Goal: Task Accomplishment & Management: Complete application form

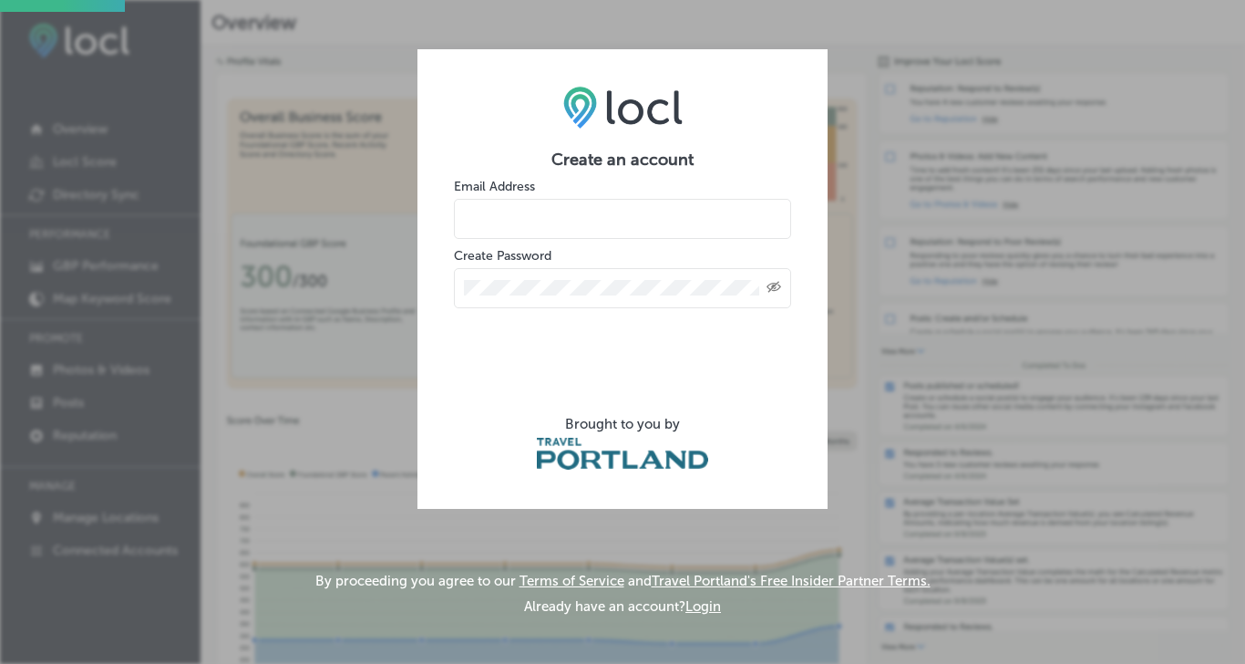
click at [547, 213] on input "email" at bounding box center [622, 219] width 337 height 40
paste input "hello@greatergoodevents.co"
type input "hello@greatergoodevents.co"
click at [583, 301] on div "Created with Sketch." at bounding box center [622, 288] width 337 height 40
click at [791, 289] on div "Create an account Email Address hello@greatergoodevents.co Create Password Crea…" at bounding box center [623, 278] width 410 height 459
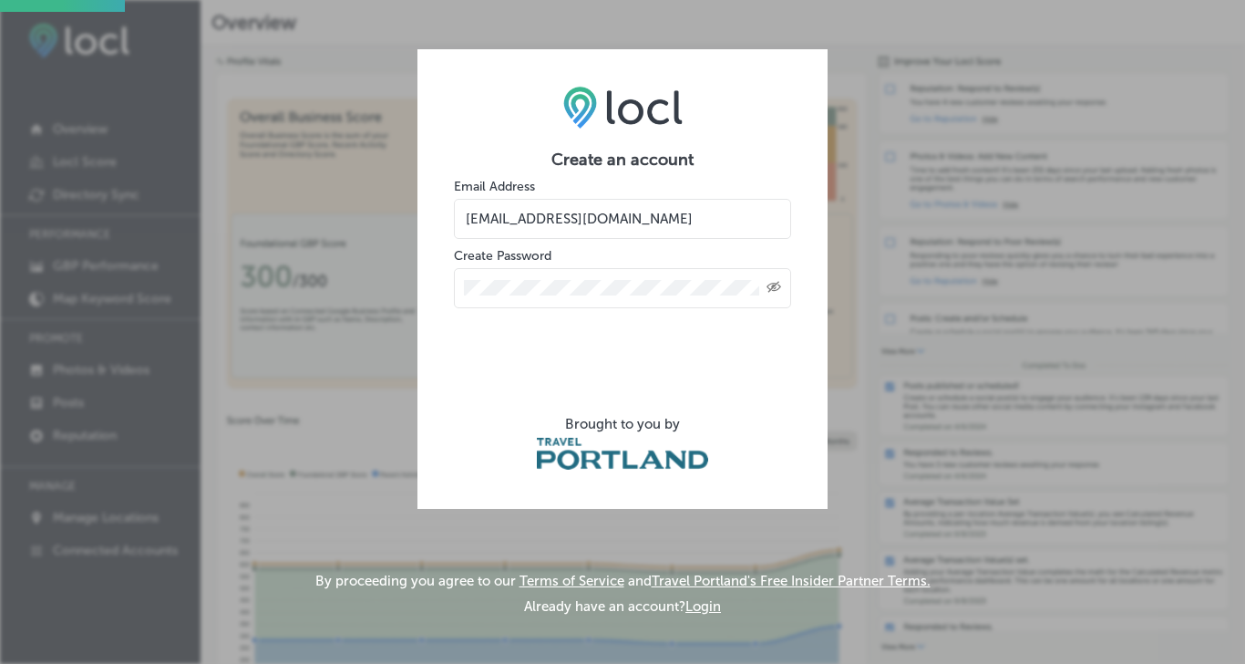
click at [784, 289] on div "Created with Sketch." at bounding box center [622, 288] width 337 height 40
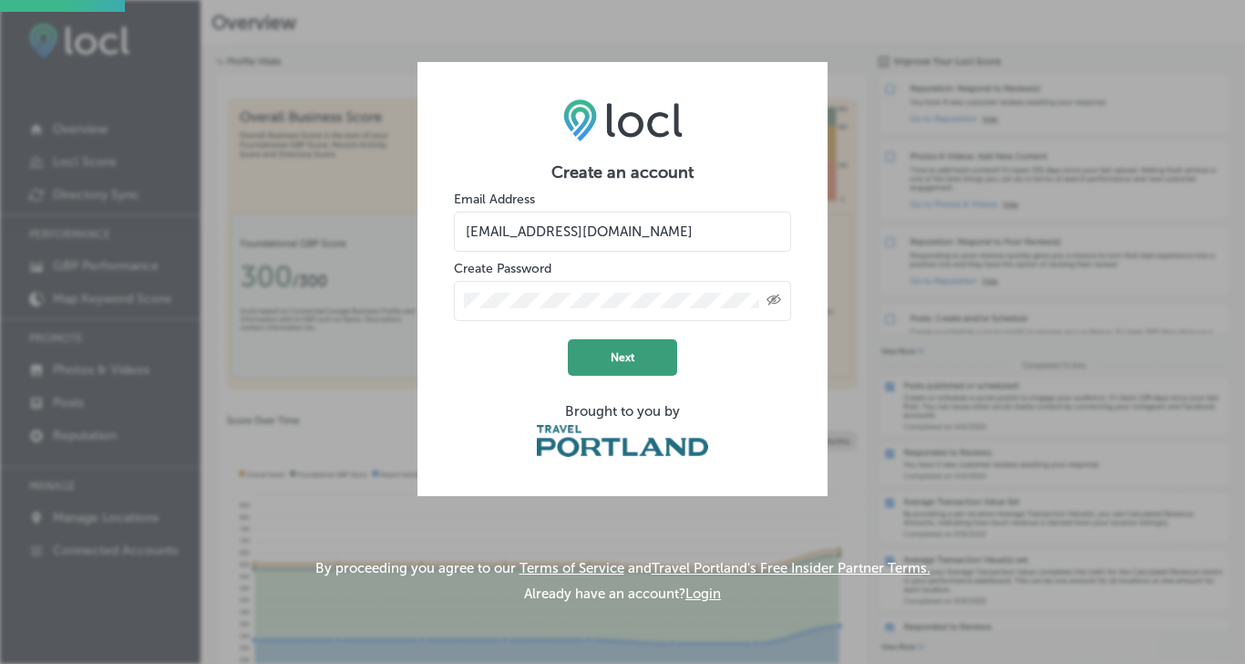
click at [619, 358] on button "Next" at bounding box center [622, 357] width 109 height 36
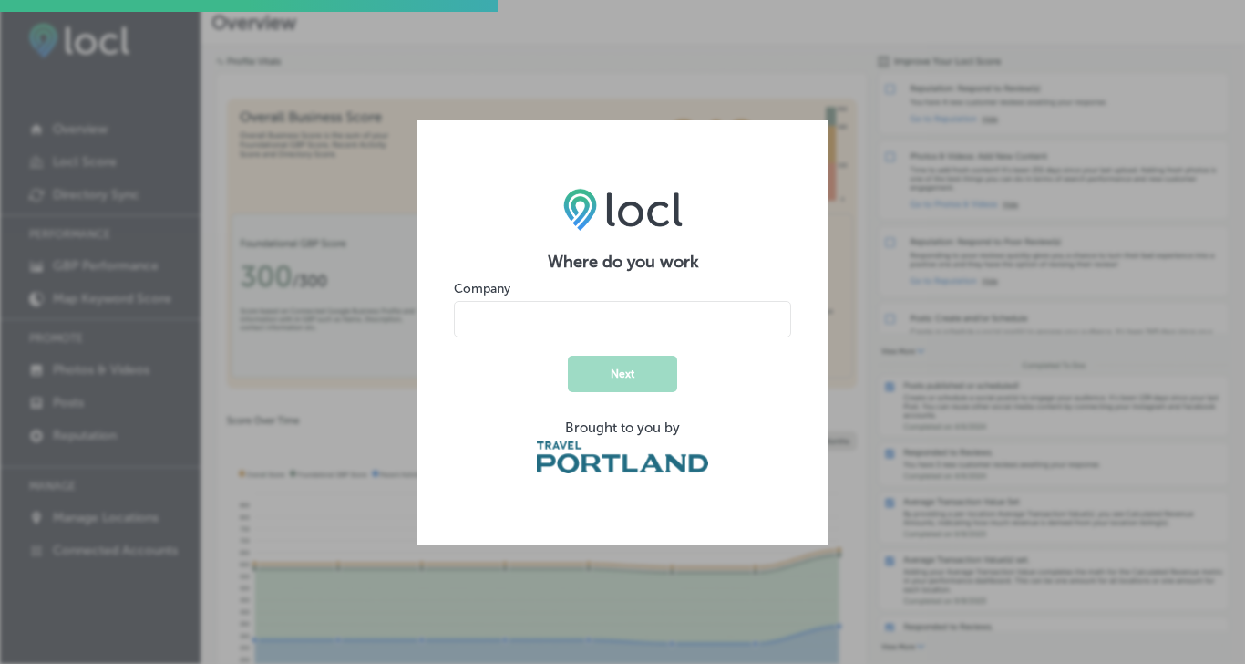
click at [632, 321] on input "name" at bounding box center [622, 319] width 337 height 36
type input "Greater Good Events"
click at [656, 378] on button "Next" at bounding box center [622, 374] width 109 height 36
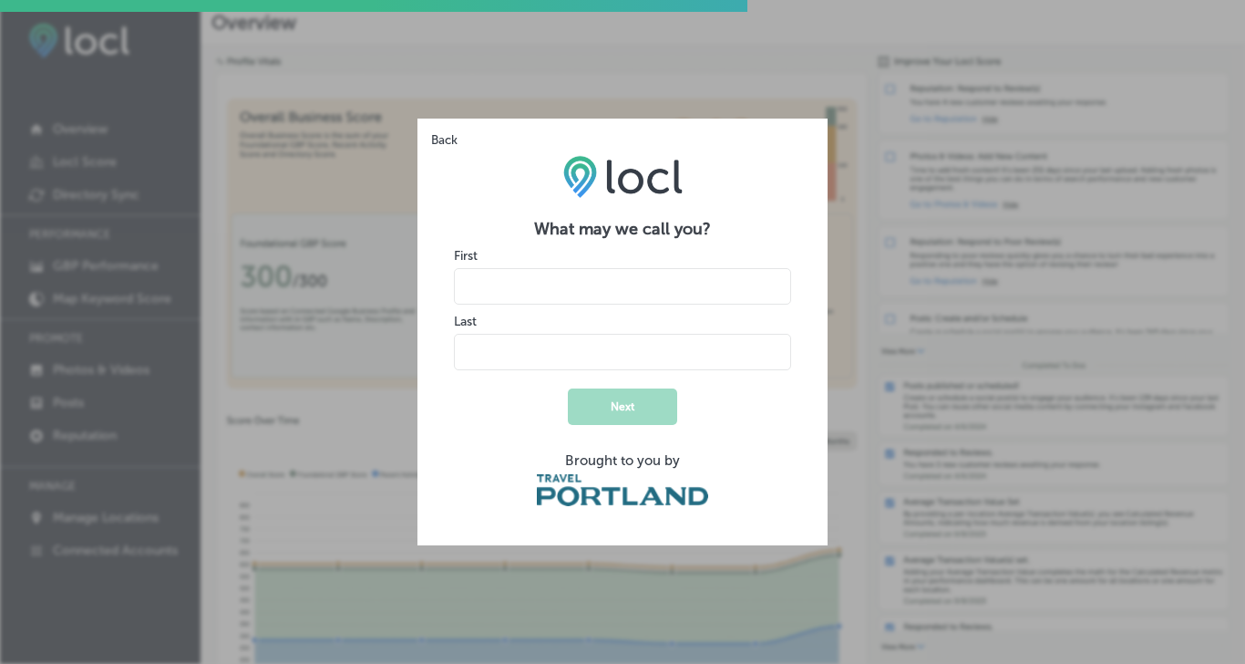
click at [602, 286] on input "name" at bounding box center [622, 286] width 337 height 36
click at [633, 367] on input "name" at bounding box center [622, 352] width 337 height 36
click at [609, 286] on input "name" at bounding box center [622, 286] width 337 height 36
type input "Justine"
click at [601, 349] on input "name" at bounding box center [622, 352] width 337 height 36
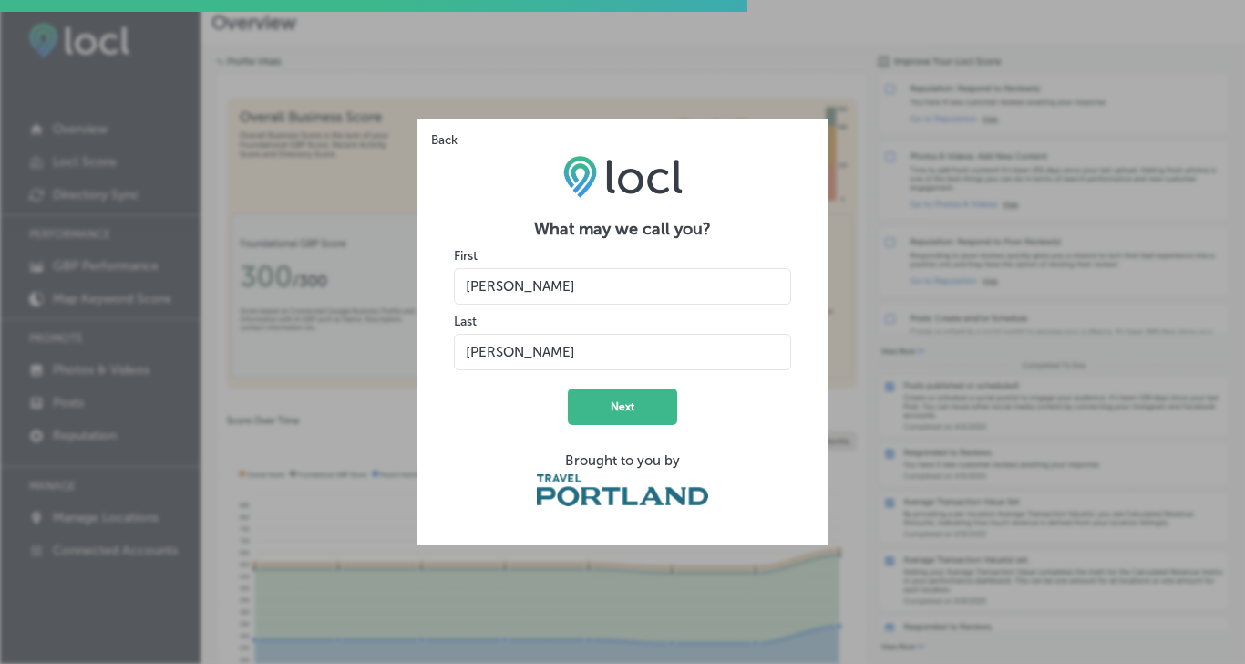
type input "Broughal"
click at [615, 409] on button "Next" at bounding box center [622, 406] width 109 height 36
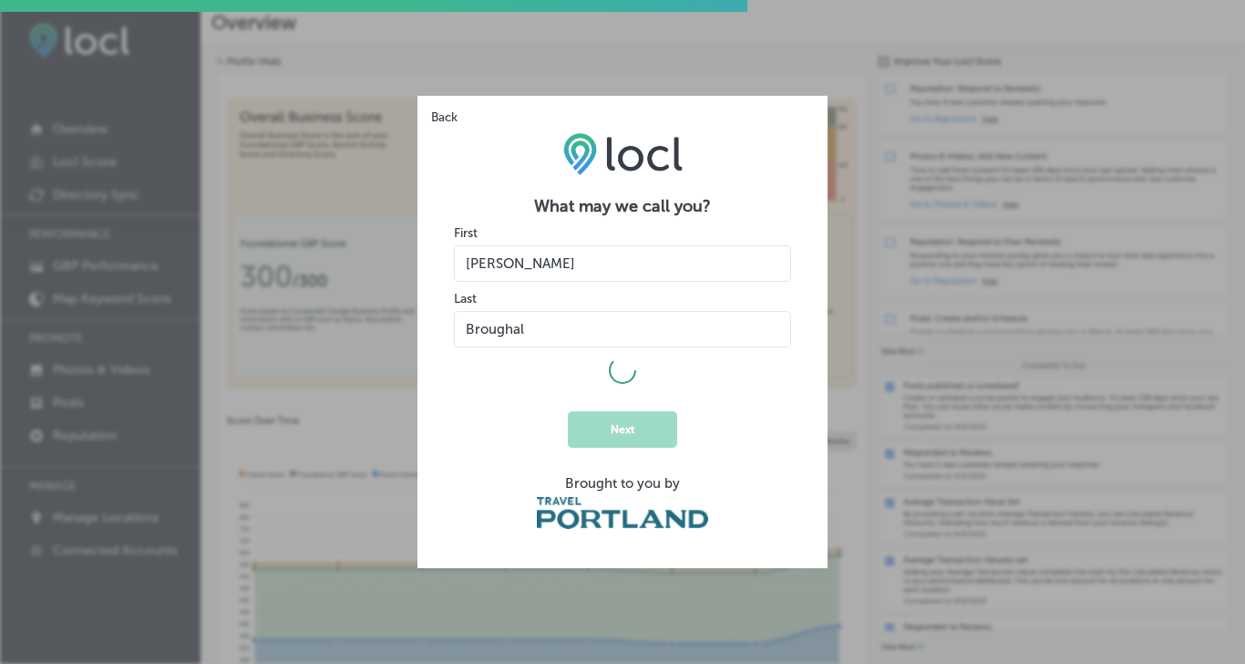
select select "US"
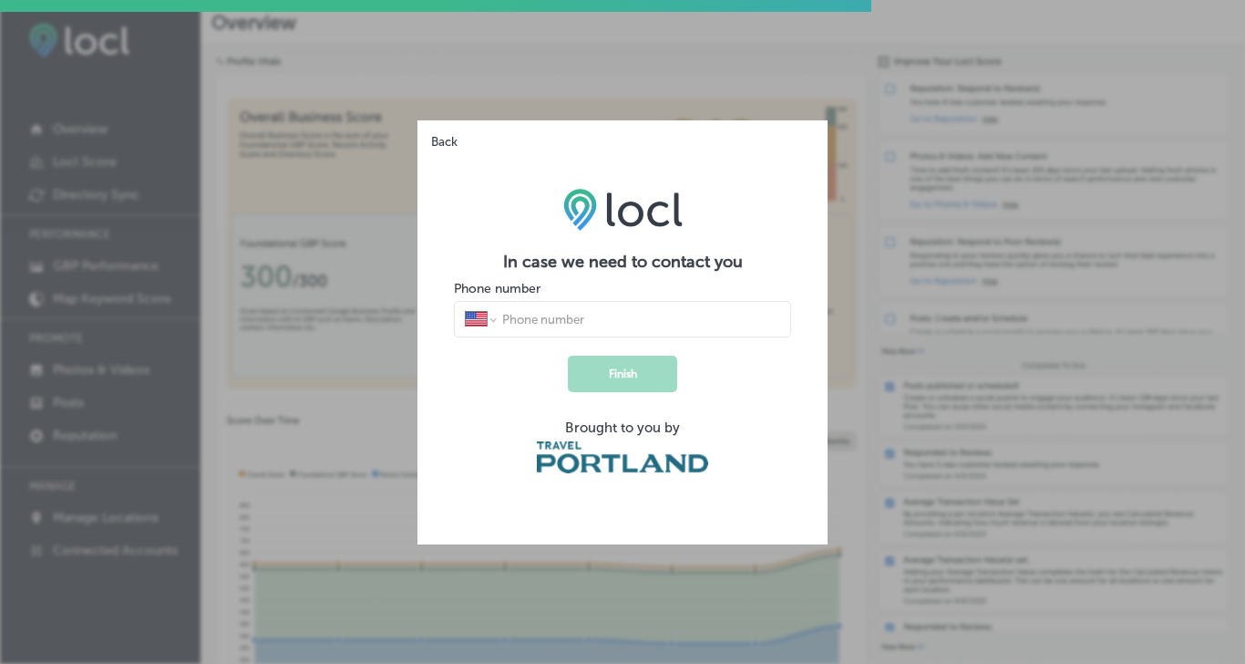
click at [583, 322] on input "tel" at bounding box center [641, 319] width 280 height 16
type input "(208) 819-5637"
click at [635, 381] on button "Finish" at bounding box center [622, 374] width 109 height 36
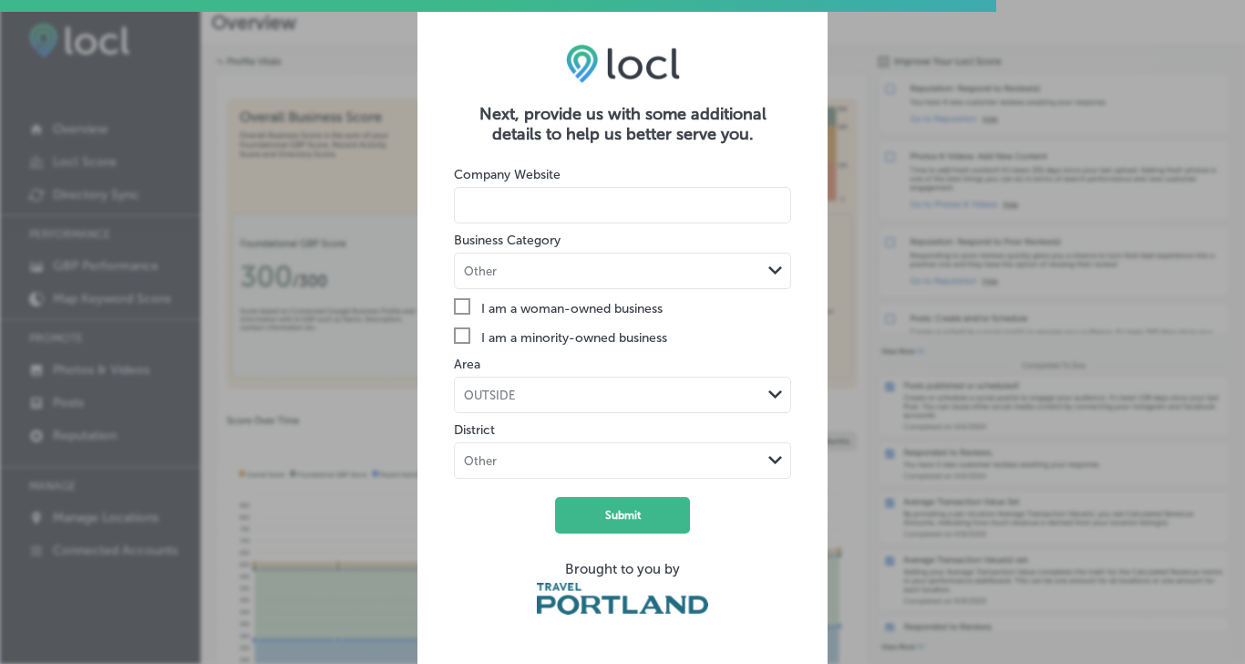
click at [553, 206] on input at bounding box center [622, 205] width 337 height 36
paste input "https://www.greatergoodevents.co/"
type input "https://www.greatergoodevents.co/"
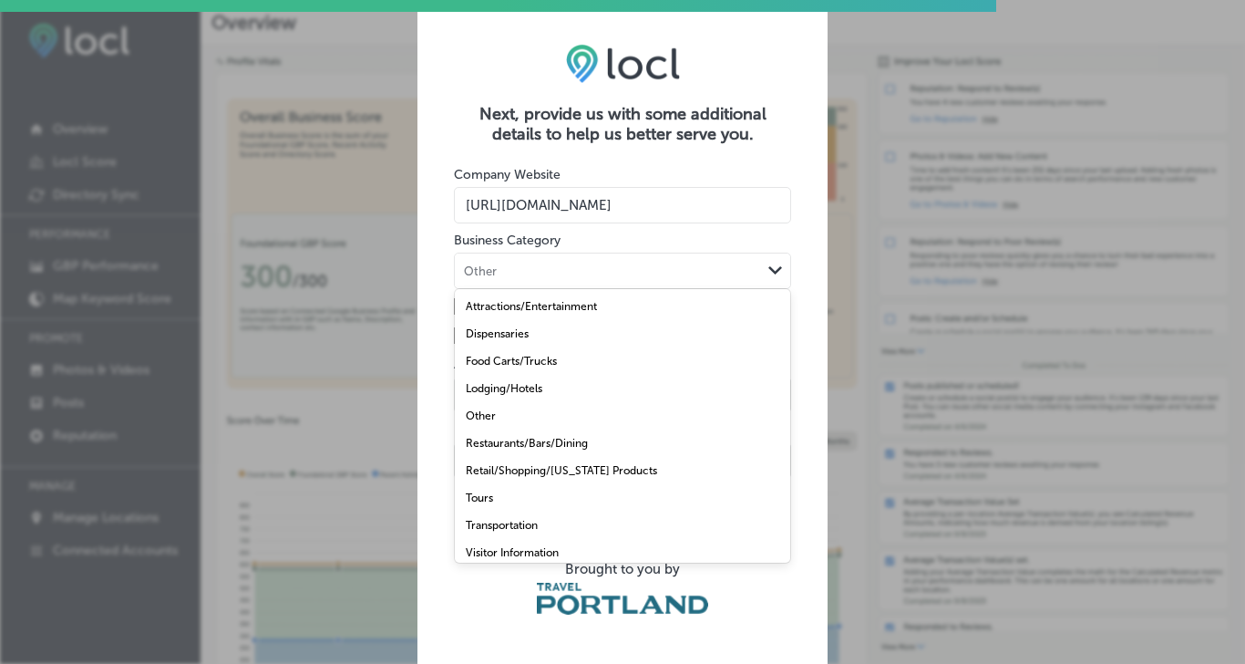
click at [555, 263] on div "Other" at bounding box center [608, 271] width 306 height 17
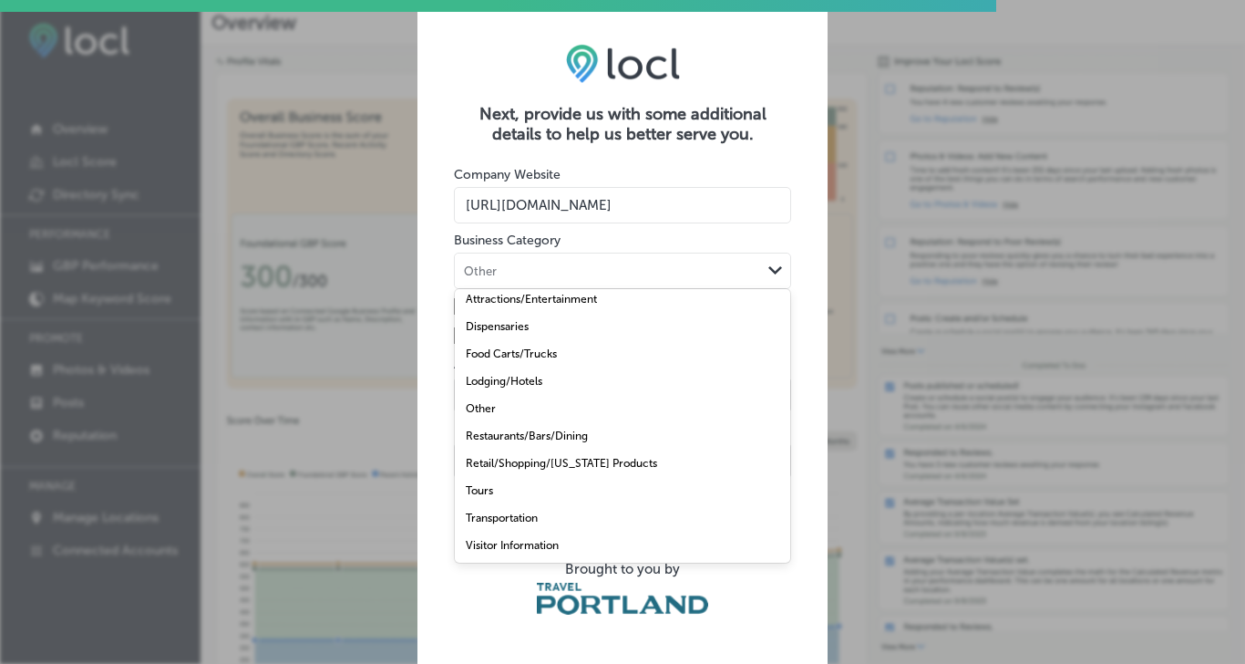
click at [499, 404] on div "Other" at bounding box center [623, 408] width 336 height 27
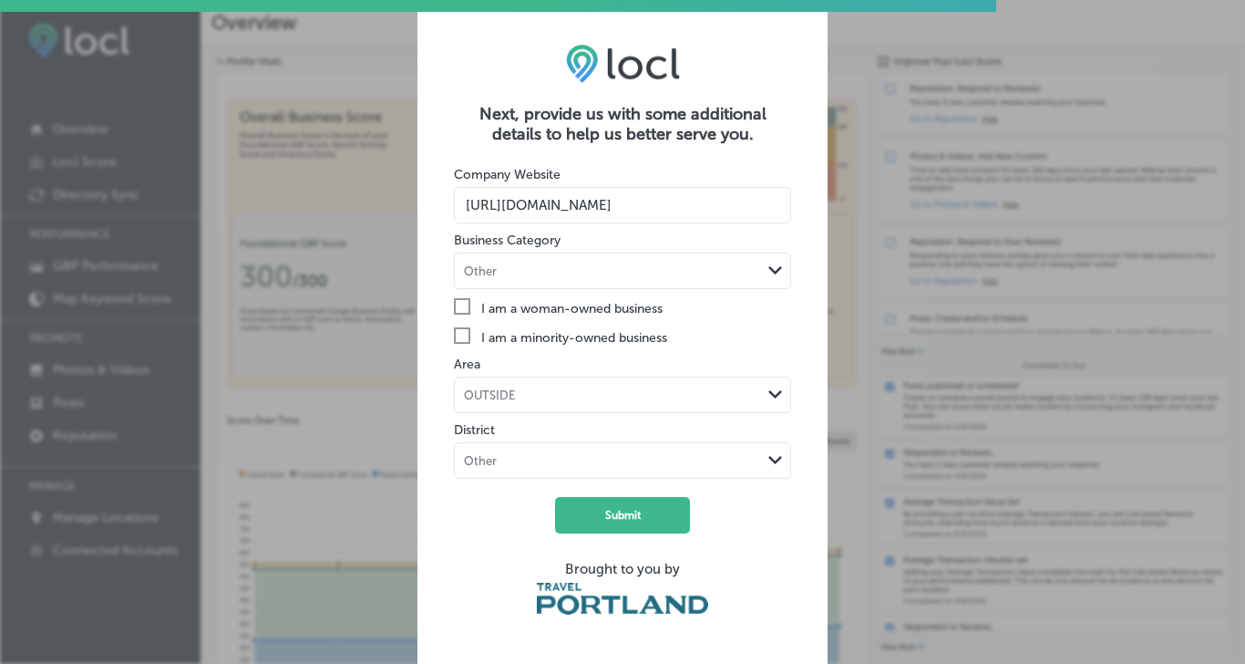
click at [465, 305] on icon "Check Created with Sketch." at bounding box center [462, 306] width 16 height 16
click at [0, 0] on input "Check Created with Sketch. I am a woman-owned business" at bounding box center [0, 0] width 0 height 0
click at [504, 387] on div "OUTSIDE" at bounding box center [489, 394] width 51 height 14
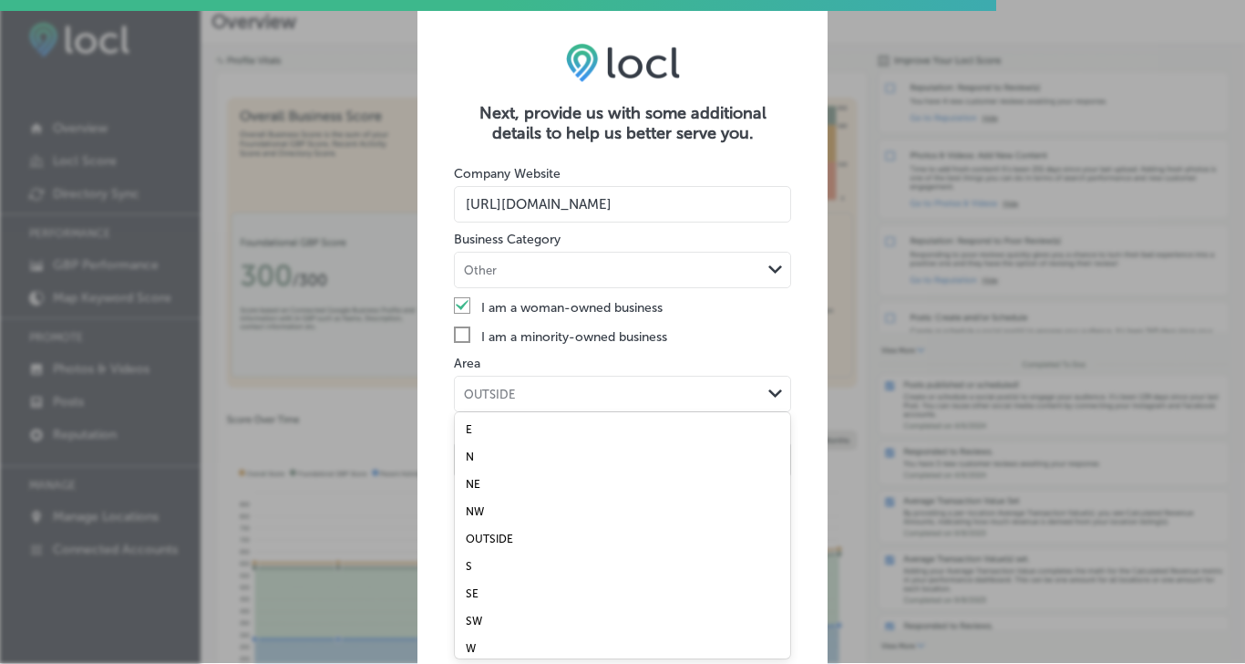
scroll to position [11, 0]
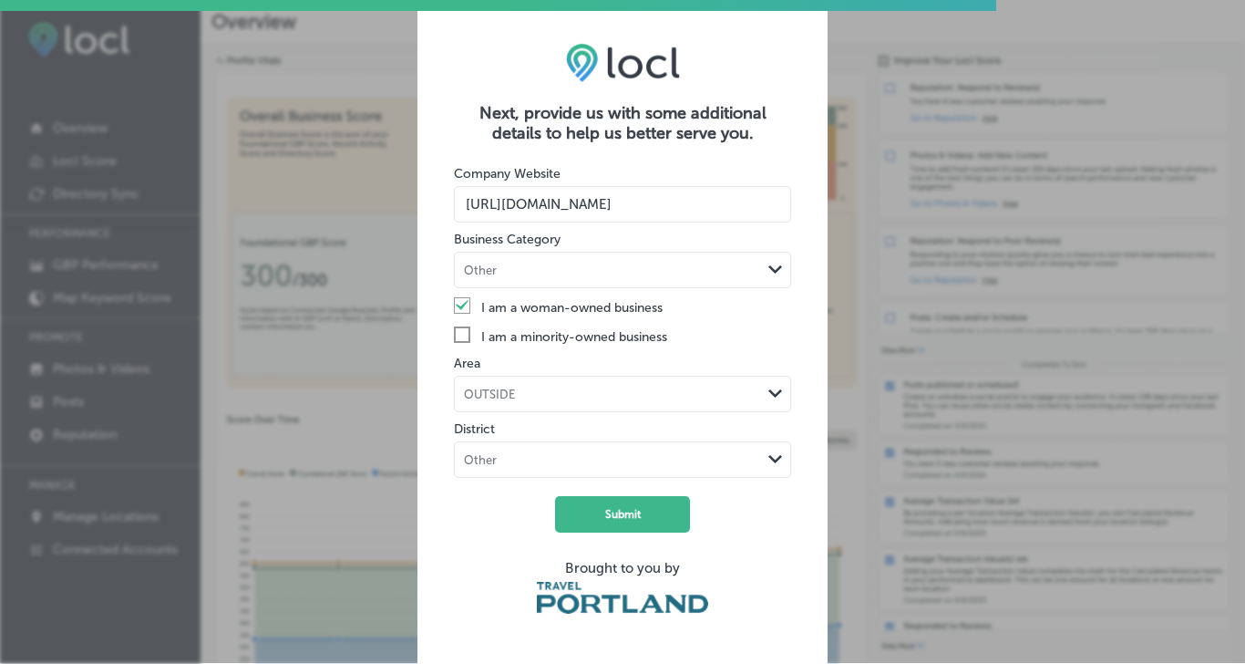
click at [437, 367] on div "Next, provide us with some additional details to help us better serve you. Comp…" at bounding box center [623, 336] width 410 height 661
click at [536, 452] on div "Other" at bounding box center [608, 459] width 306 height 17
click at [631, 509] on button "Submit" at bounding box center [622, 514] width 135 height 36
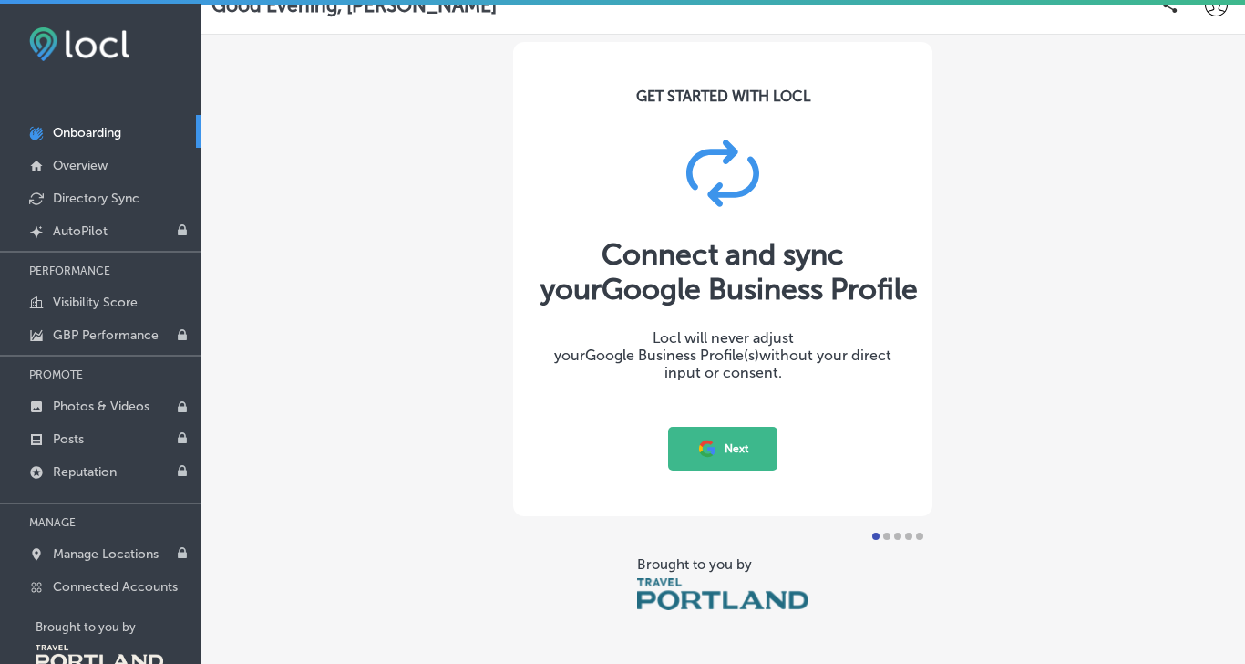
scroll to position [32, 0]
click at [707, 451] on icon at bounding box center [706, 452] width 13 height 6
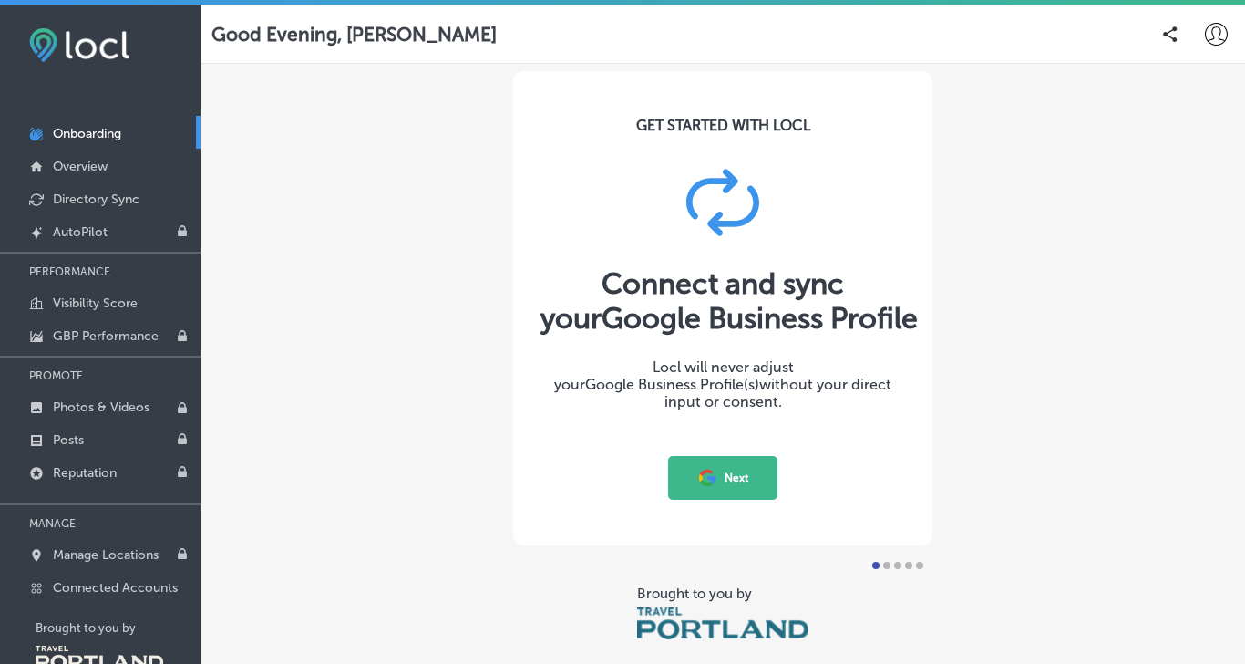
click at [99, 44] on img at bounding box center [79, 45] width 100 height 34
